Goal: Transaction & Acquisition: Download file/media

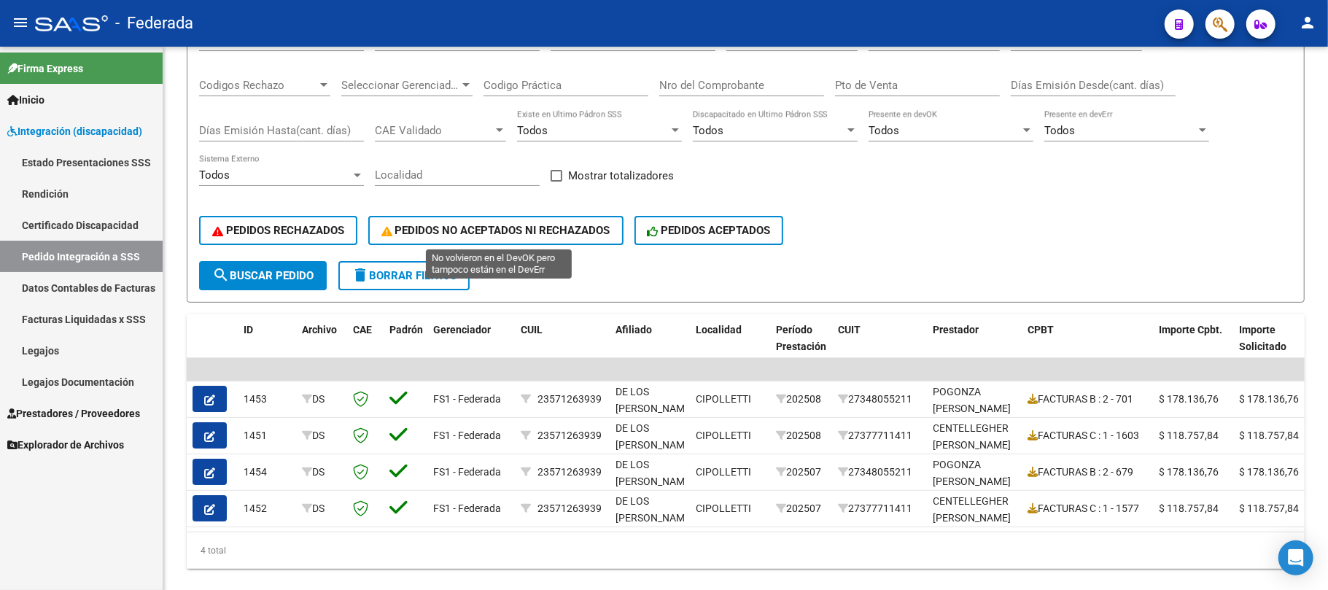
scroll to position [194, 0]
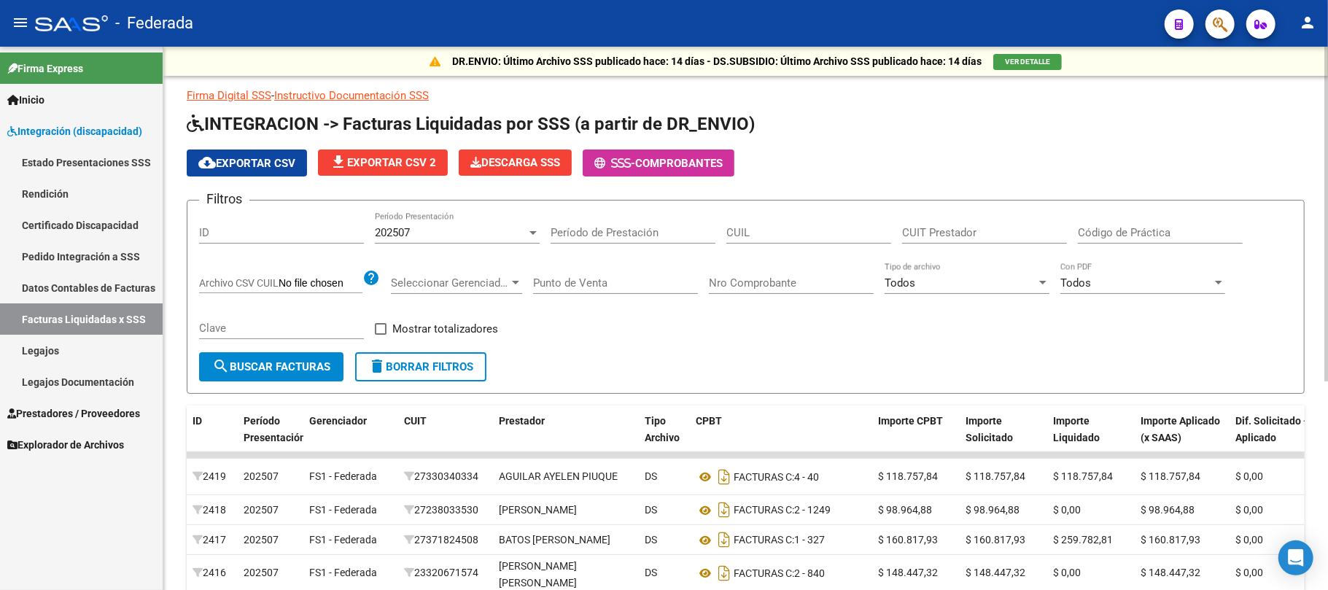
click at [400, 368] on span "delete Borrar Filtros" at bounding box center [420, 366] width 105 height 13
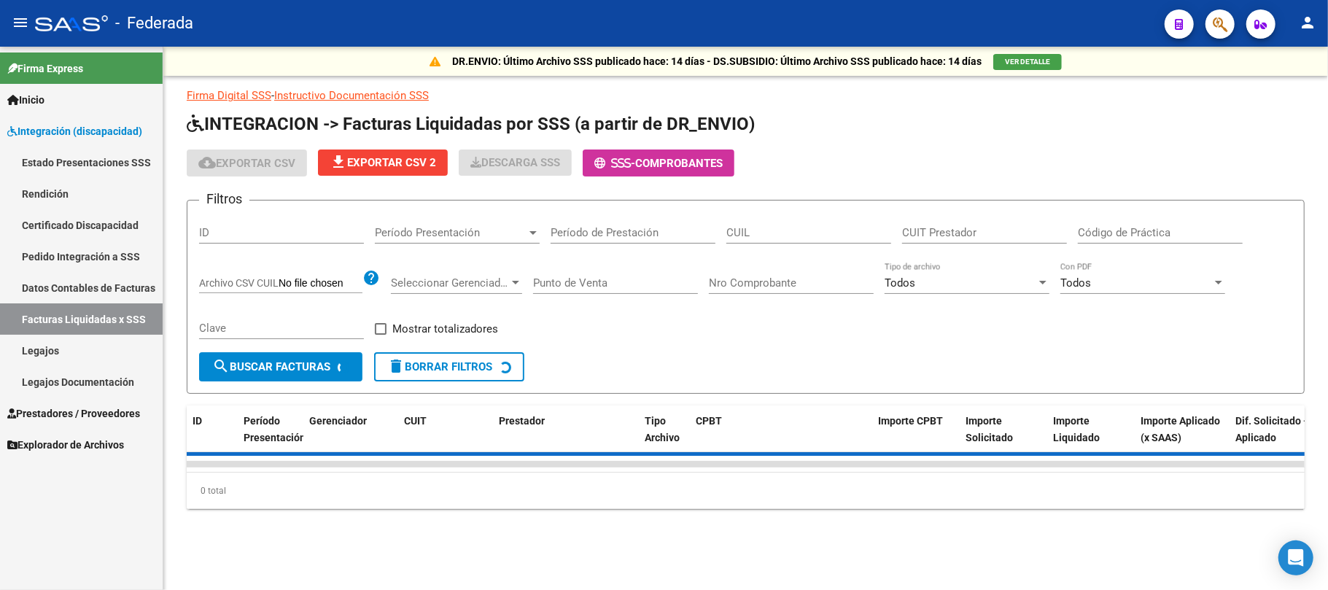
click at [89, 255] on link "Pedido Integración a SSS" at bounding box center [81, 256] width 163 height 31
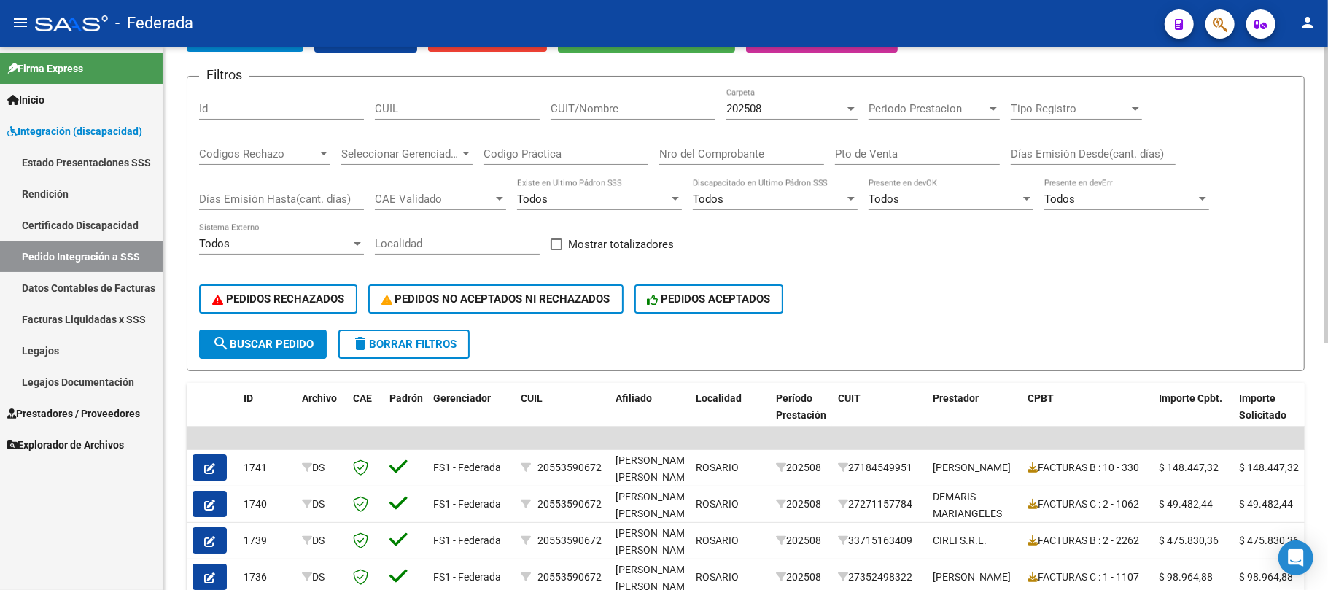
scroll to position [97, 0]
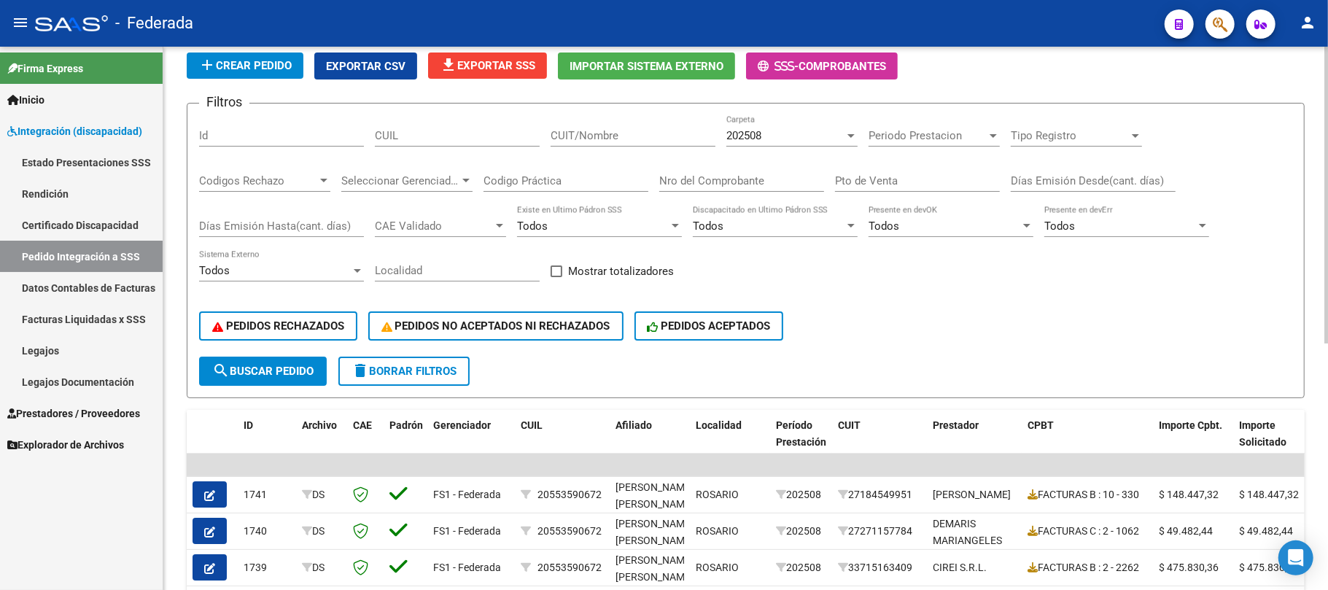
click at [556, 276] on span at bounding box center [557, 271] width 12 height 12
click at [556, 277] on input "Mostrar totalizadores" at bounding box center [556, 277] width 1 height 1
checkbox input "true"
click at [298, 374] on span "search Buscar Pedido" at bounding box center [262, 371] width 101 height 13
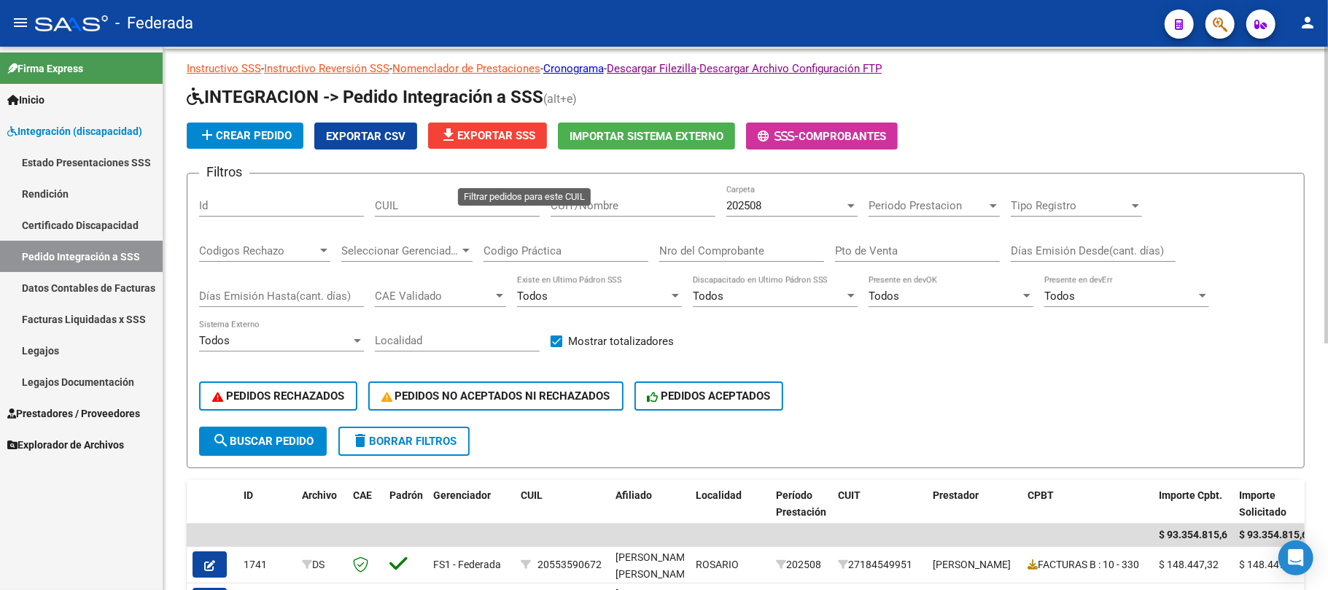
scroll to position [0, 0]
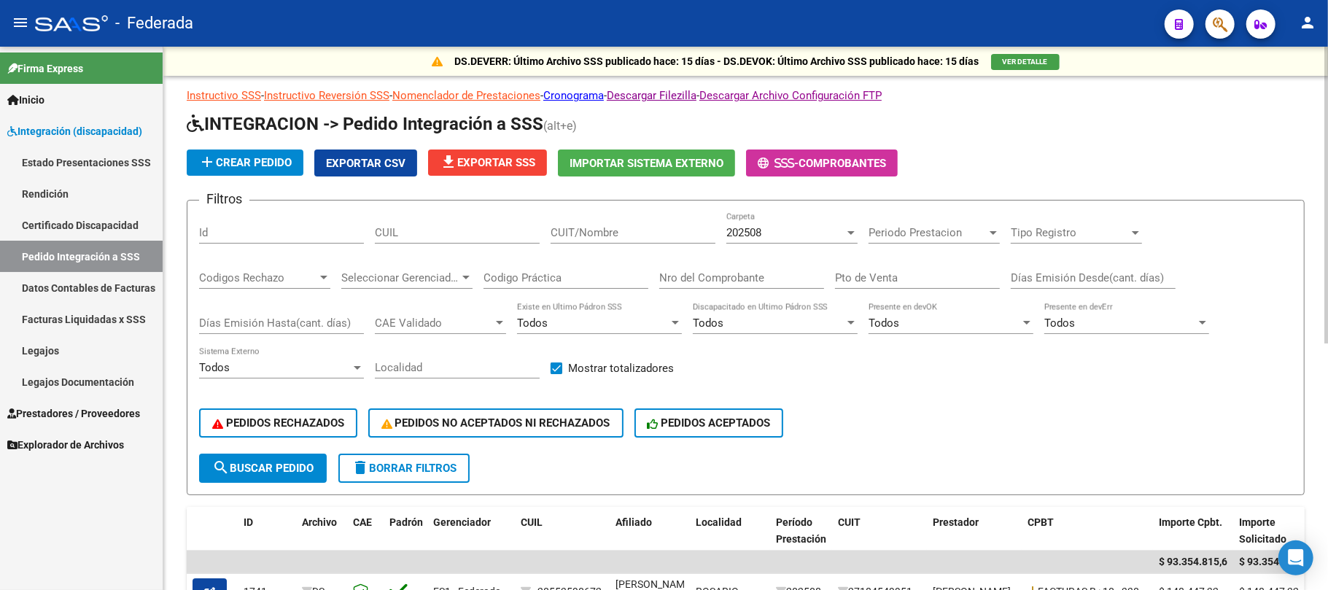
click at [519, 174] on button "file_download Exportar SSS" at bounding box center [487, 162] width 119 height 26
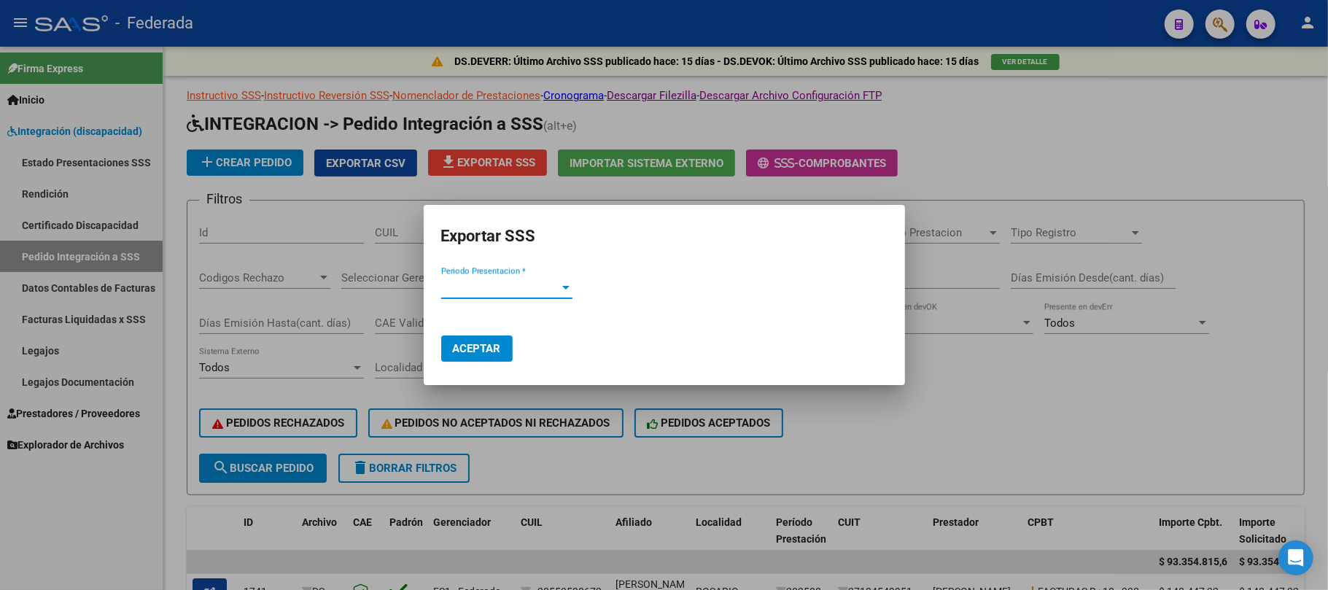
click at [535, 284] on span "Periodo Presentacion *" at bounding box center [500, 287] width 118 height 13
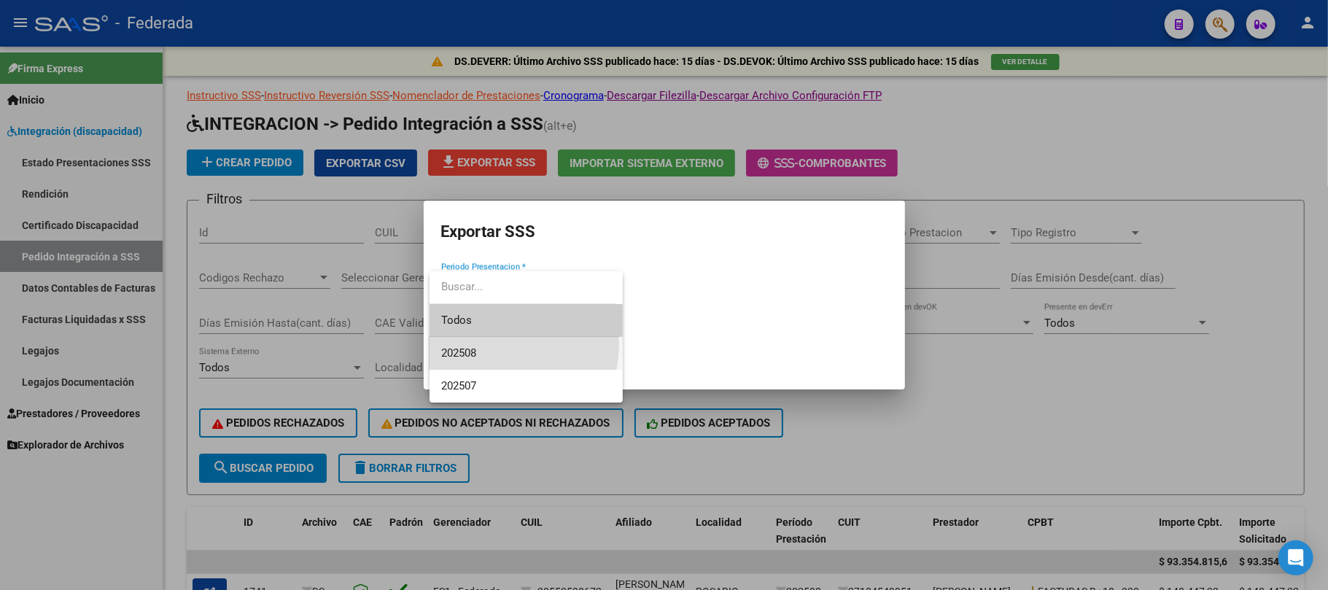
click at [490, 345] on span "202508" at bounding box center [526, 353] width 170 height 33
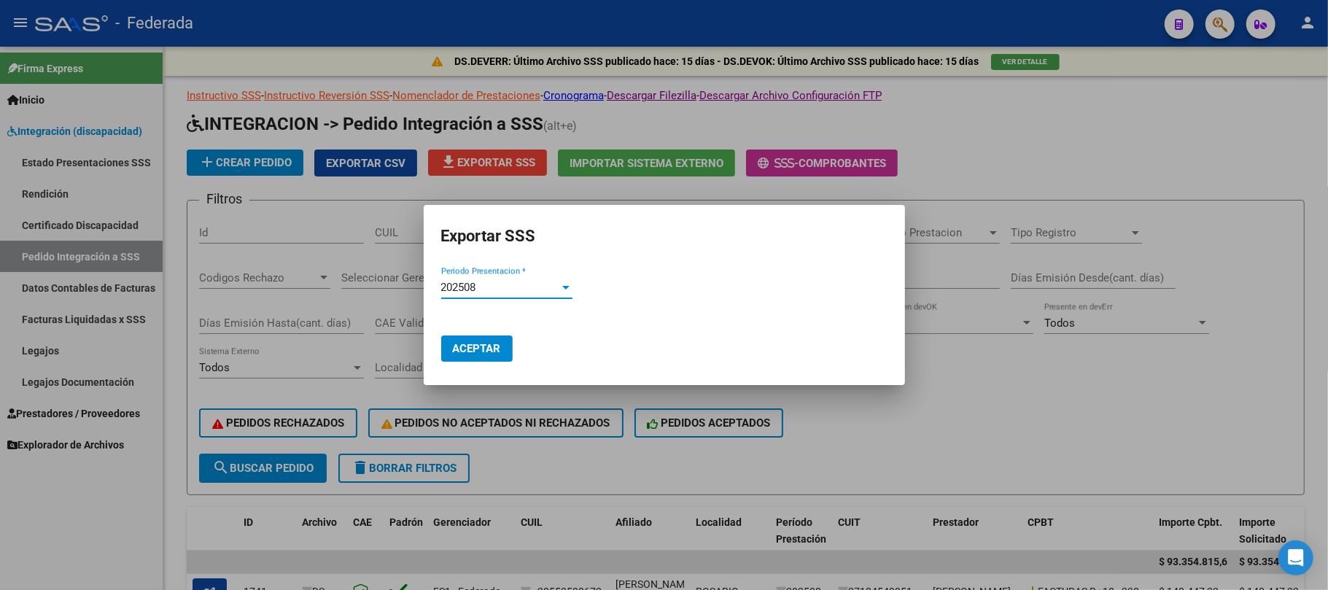
click at [489, 353] on span "Aceptar" at bounding box center [477, 348] width 48 height 13
click at [508, 353] on button "Aceptar" at bounding box center [476, 348] width 71 height 26
click at [952, 377] on div at bounding box center [664, 295] width 1328 height 590
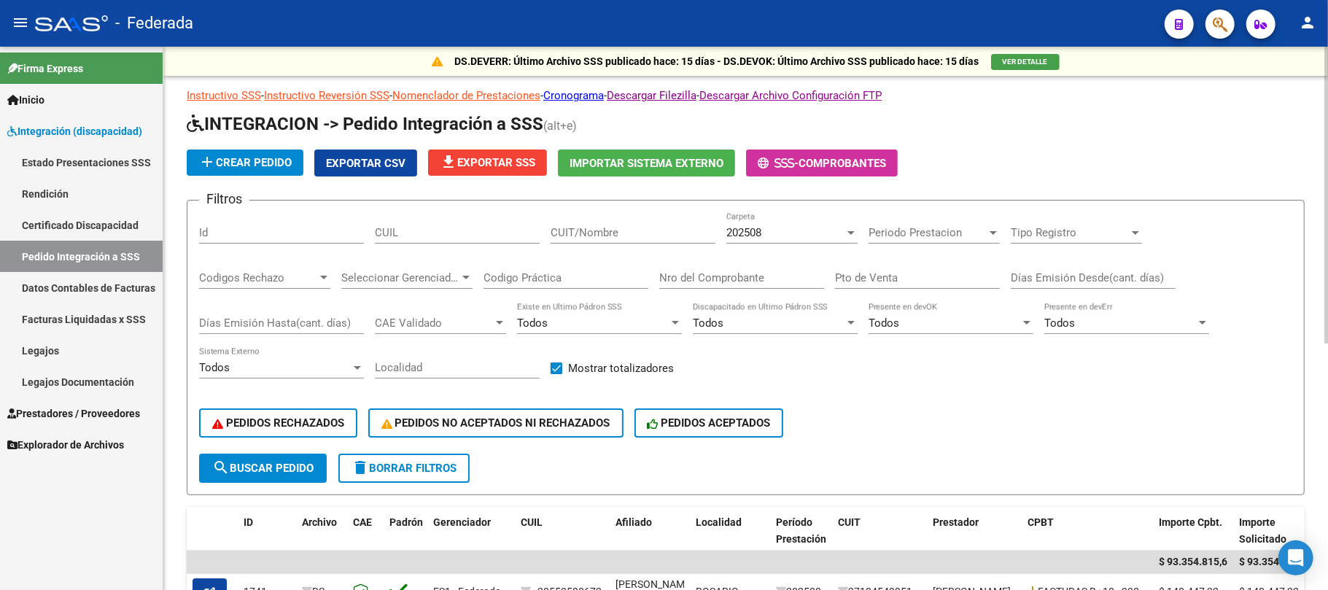
click at [1264, 170] on div "add Crear Pedido Exportar CSV file_download Exportar SSS Importar Sistema Exter…" at bounding box center [746, 162] width 1118 height 27
click at [1288, 546] on div "Open Intercom Messenger" at bounding box center [1296, 558] width 39 height 39
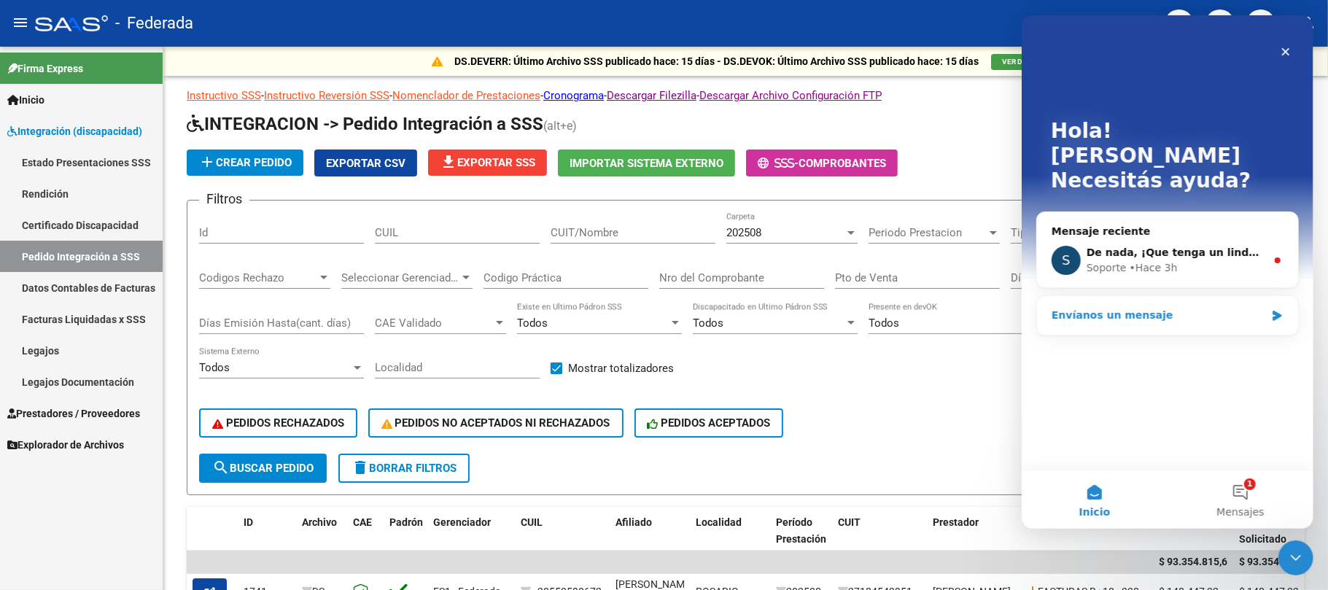
click at [1146, 308] on div "Envíanos un mensaje" at bounding box center [1158, 315] width 214 height 15
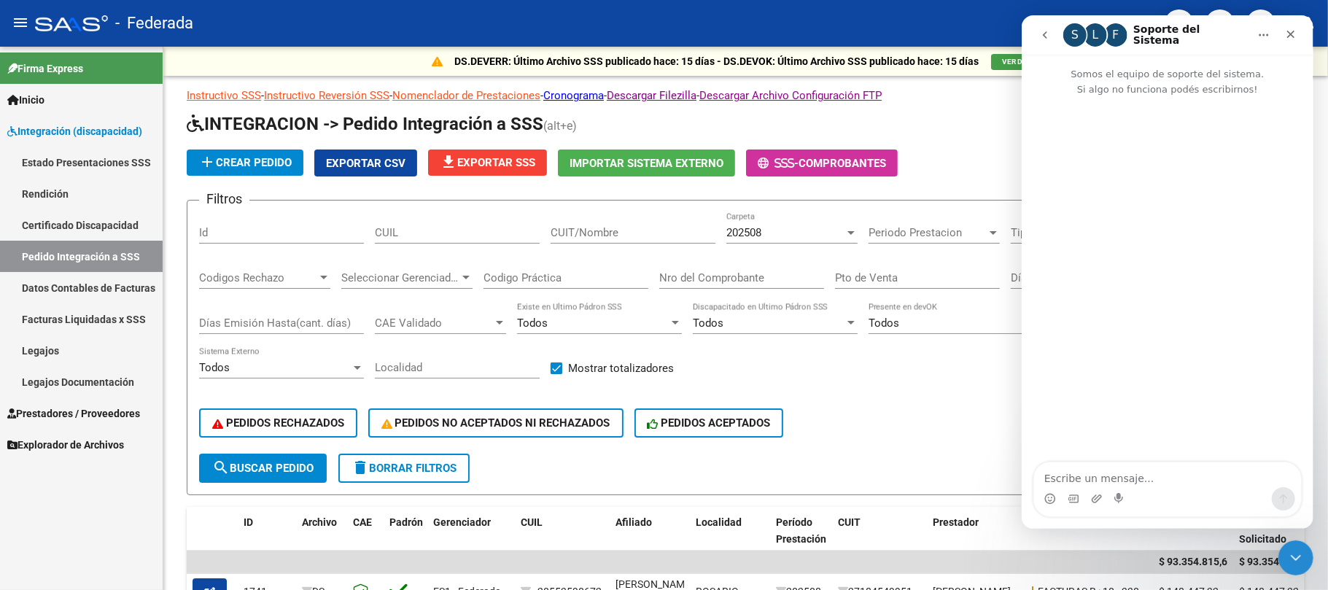
click at [1043, 37] on icon "go back" at bounding box center [1044, 35] width 12 height 12
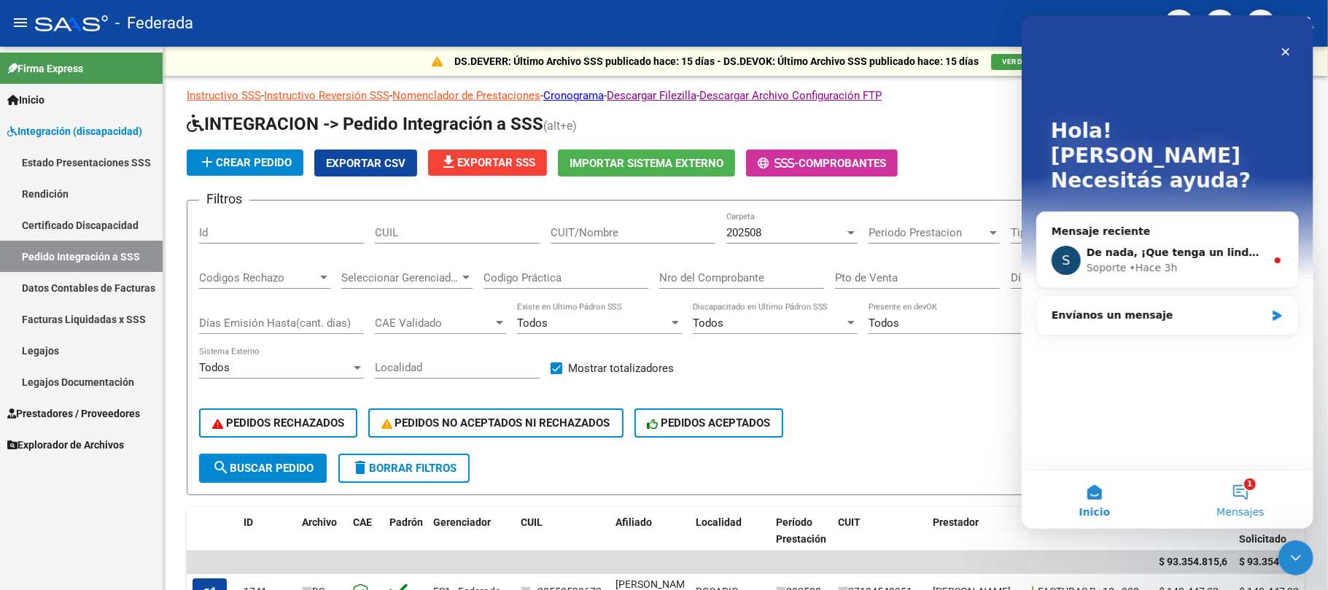
click at [1240, 489] on button "1 Mensajes" at bounding box center [1240, 499] width 146 height 58
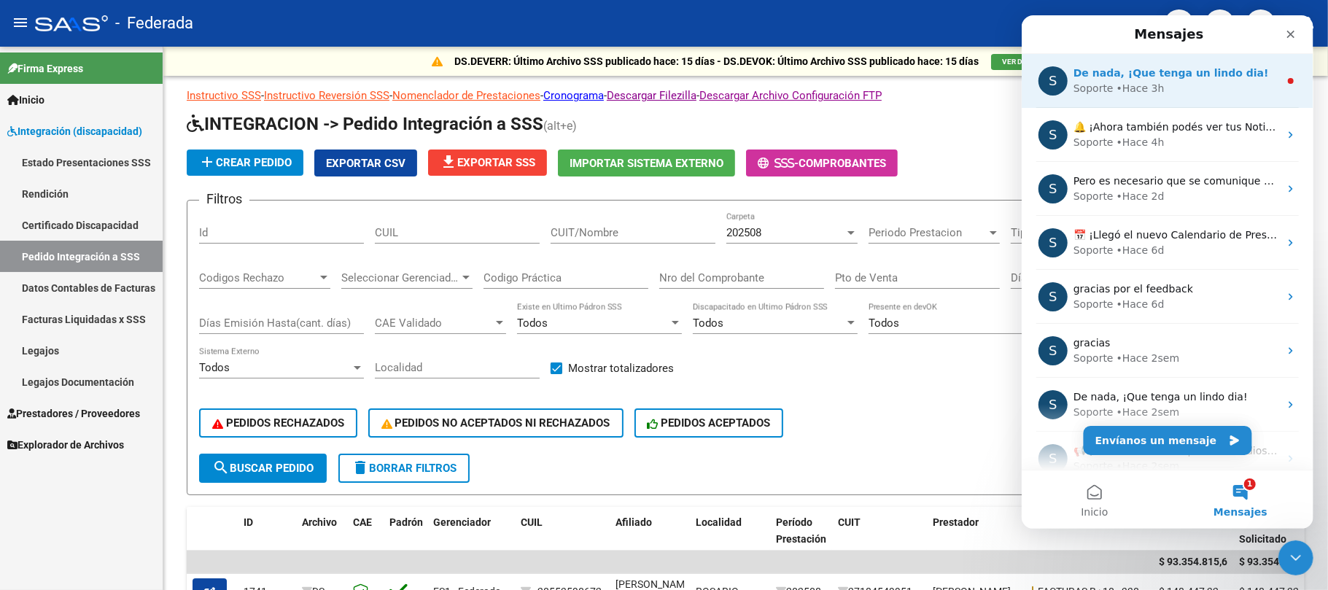
click at [1170, 69] on span "De nada, ¡Que tenga un lindo dia!" at bounding box center [1170, 73] width 195 height 12
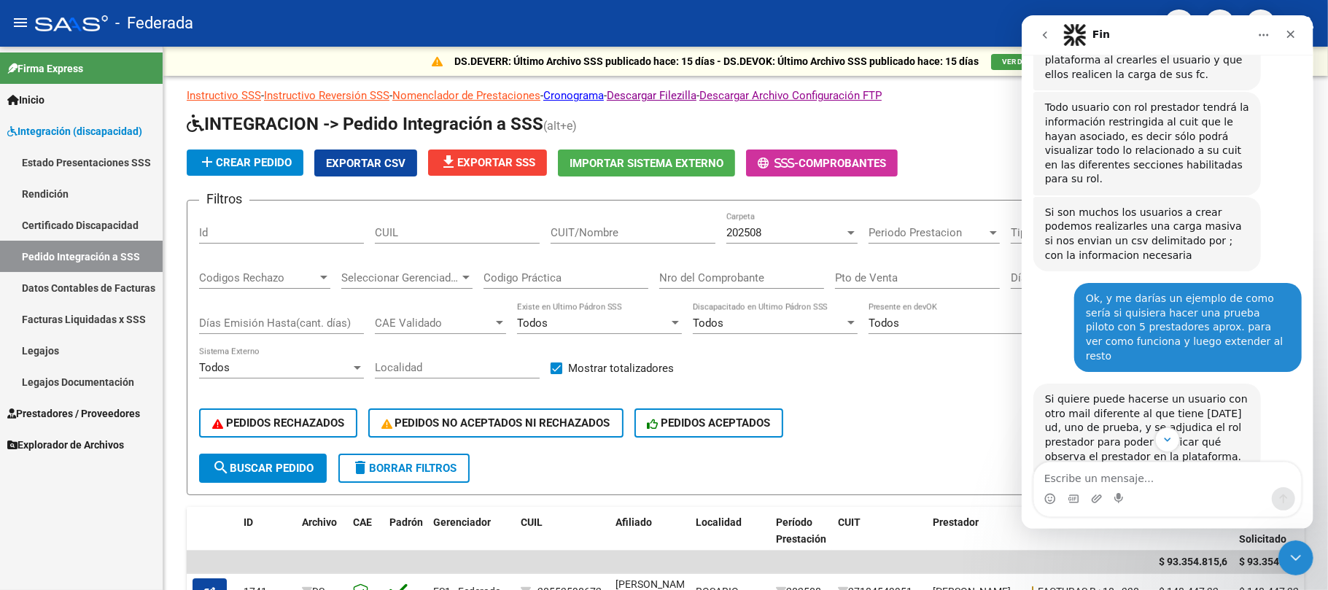
scroll to position [545, 0]
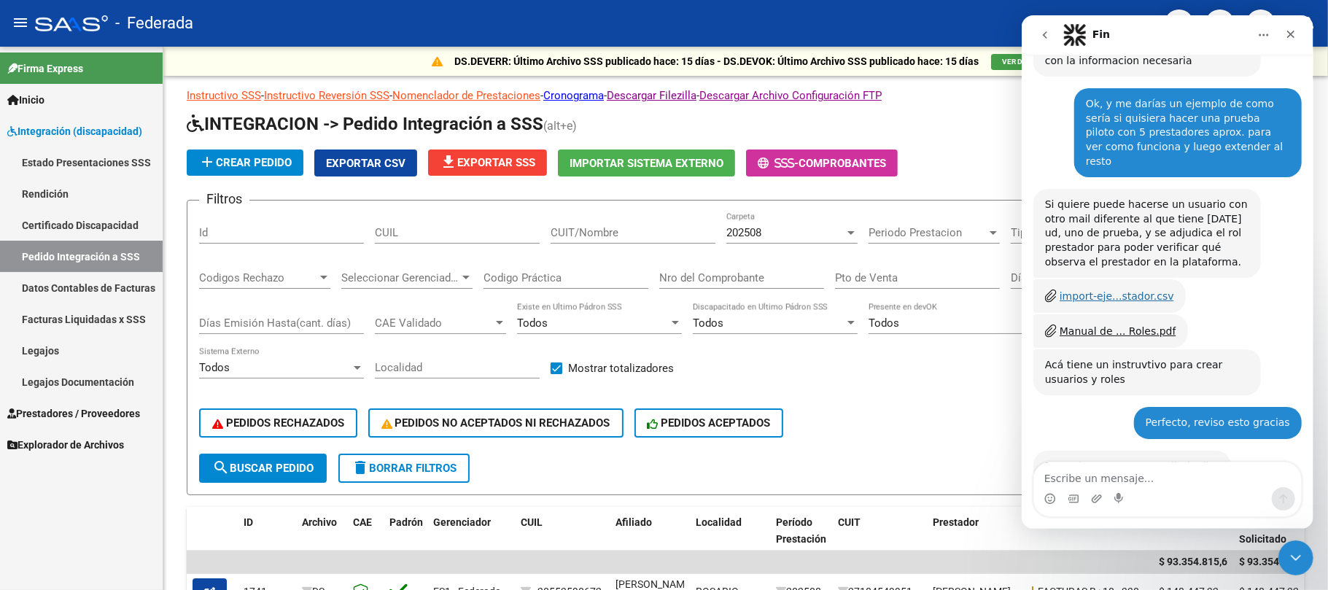
click at [1145, 289] on div "import-eje...stador.csv" at bounding box center [1116, 296] width 114 height 15
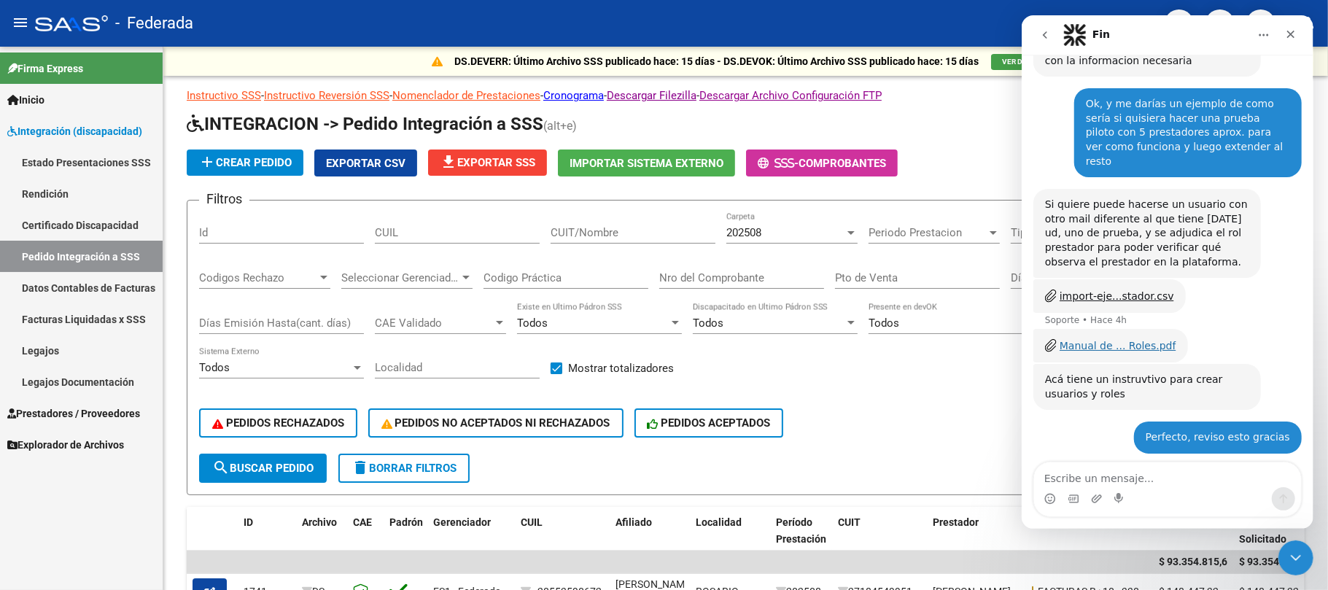
scroll to position [570, 0]
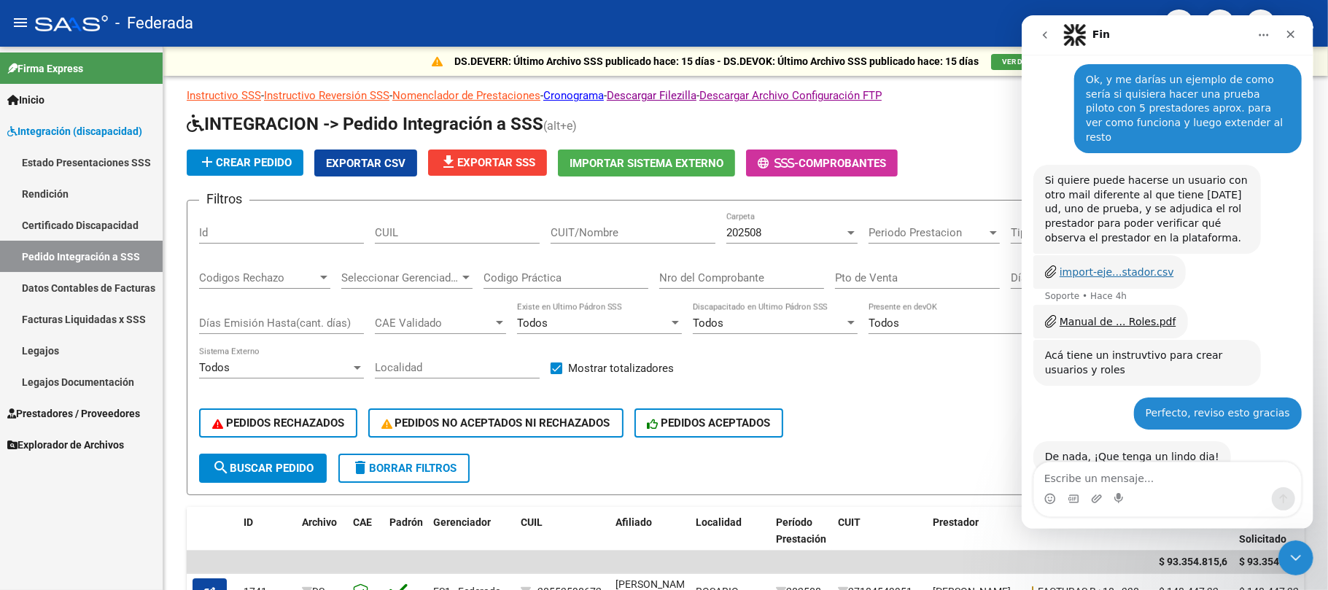
click at [1136, 265] on div "import-eje...stador.csv" at bounding box center [1116, 272] width 114 height 15
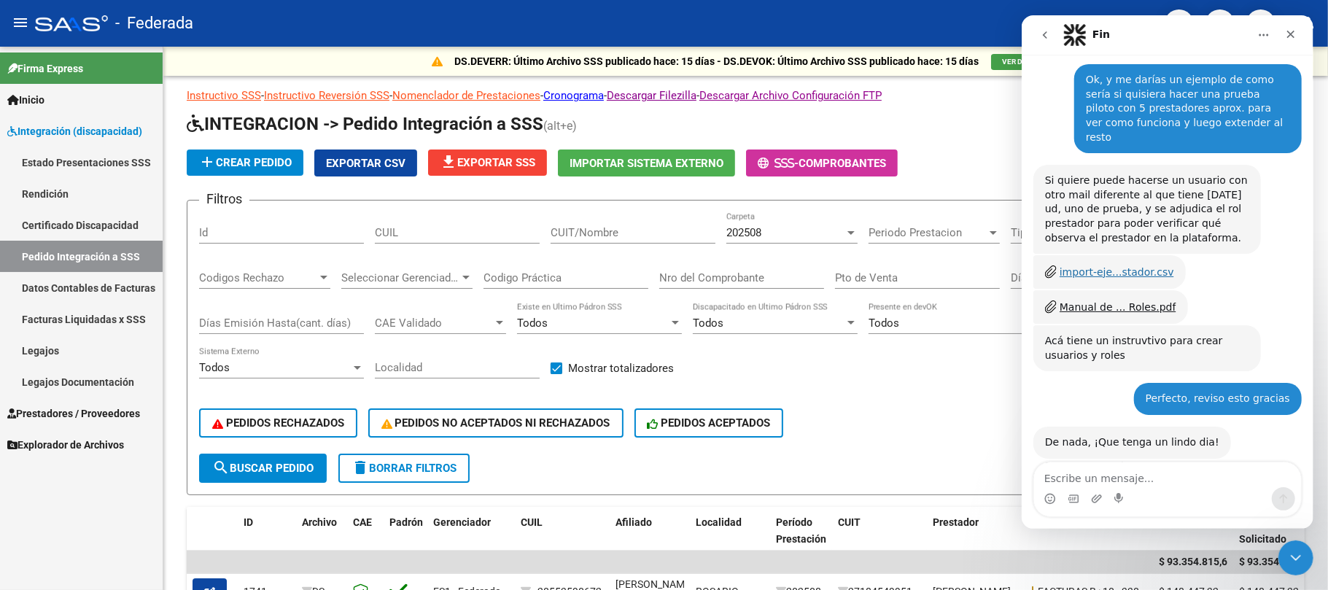
scroll to position [555, 0]
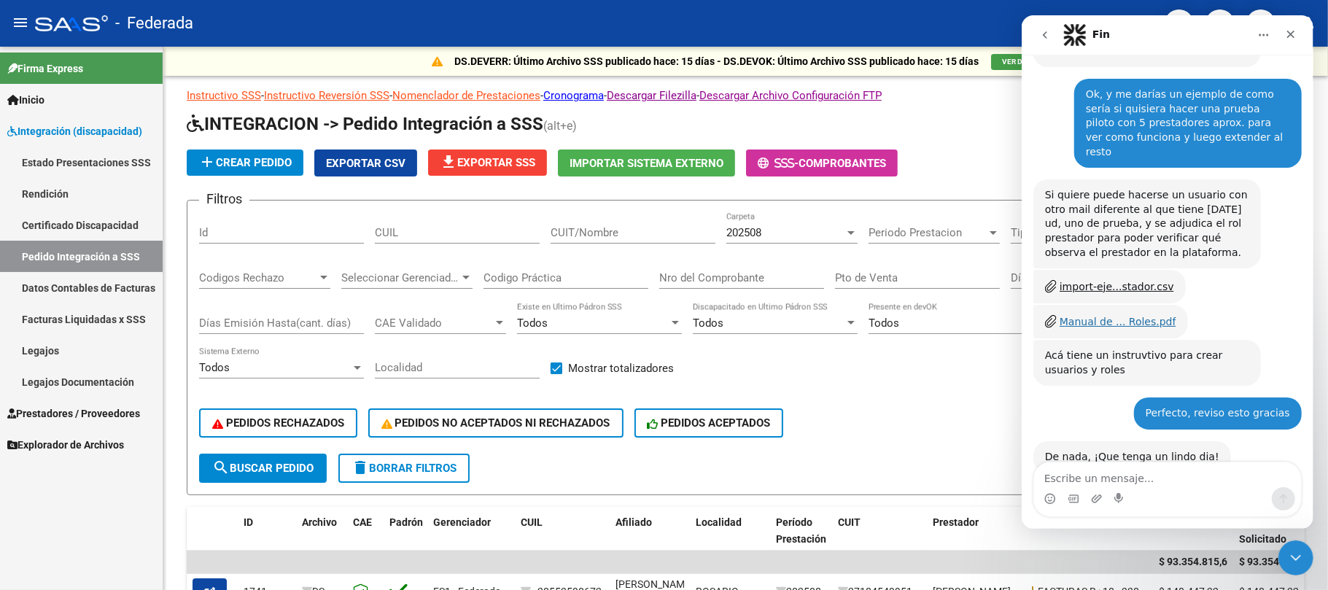
click at [1106, 314] on div "Manual de ... Roles.pdf" at bounding box center [1117, 321] width 117 height 15
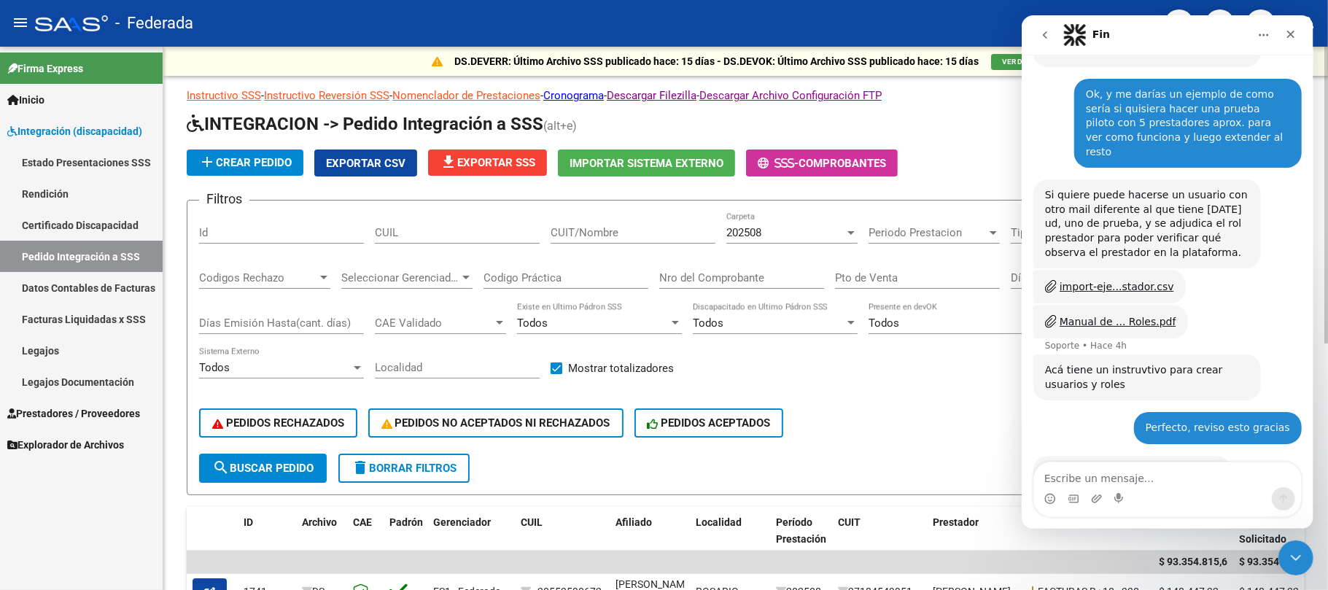
scroll to position [570, 0]
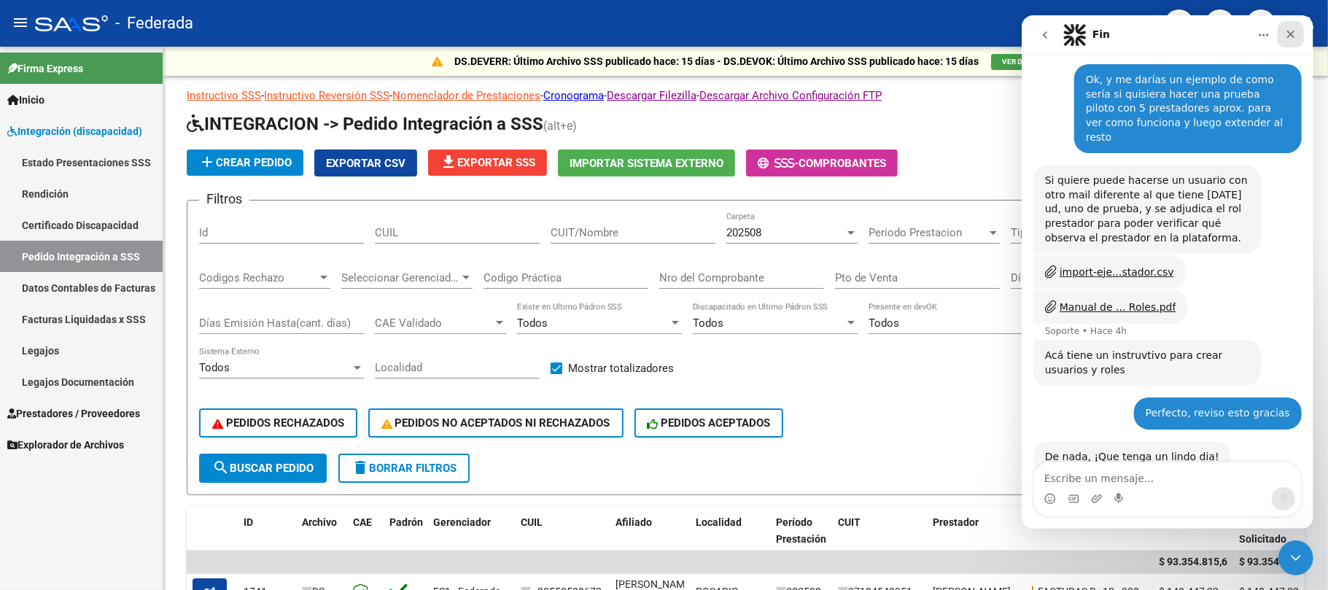
click at [1284, 31] on icon "Cerrar" at bounding box center [1290, 34] width 12 height 12
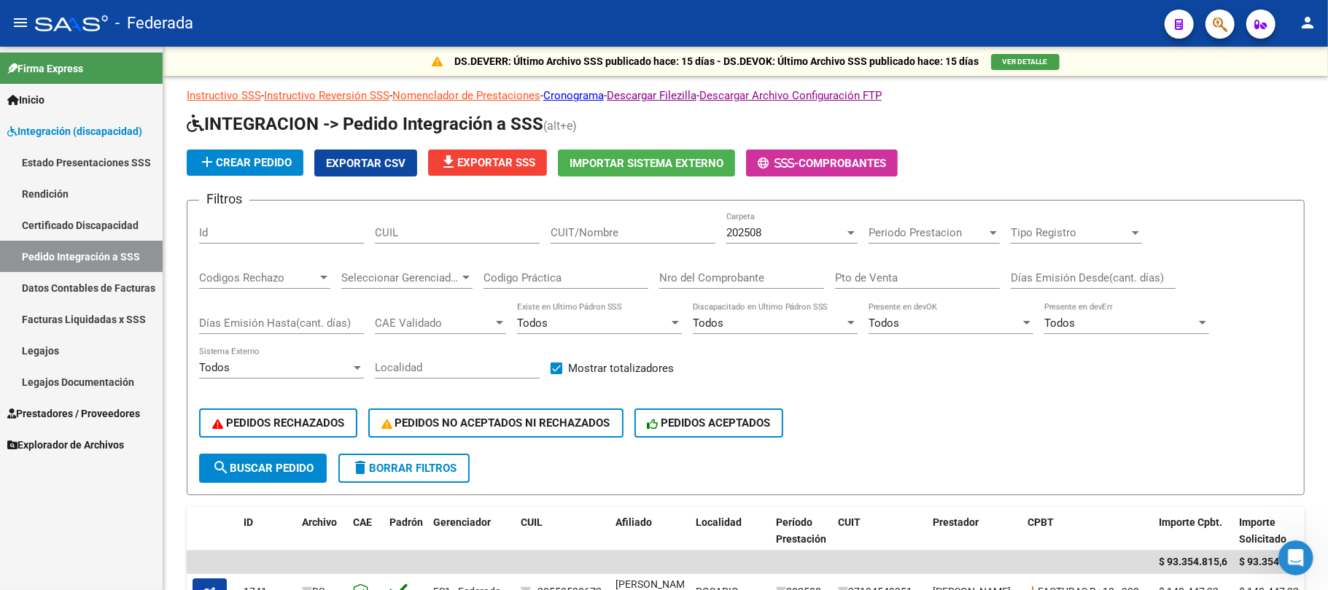
scroll to position [554, 0]
